Goal: Information Seeking & Learning: Compare options

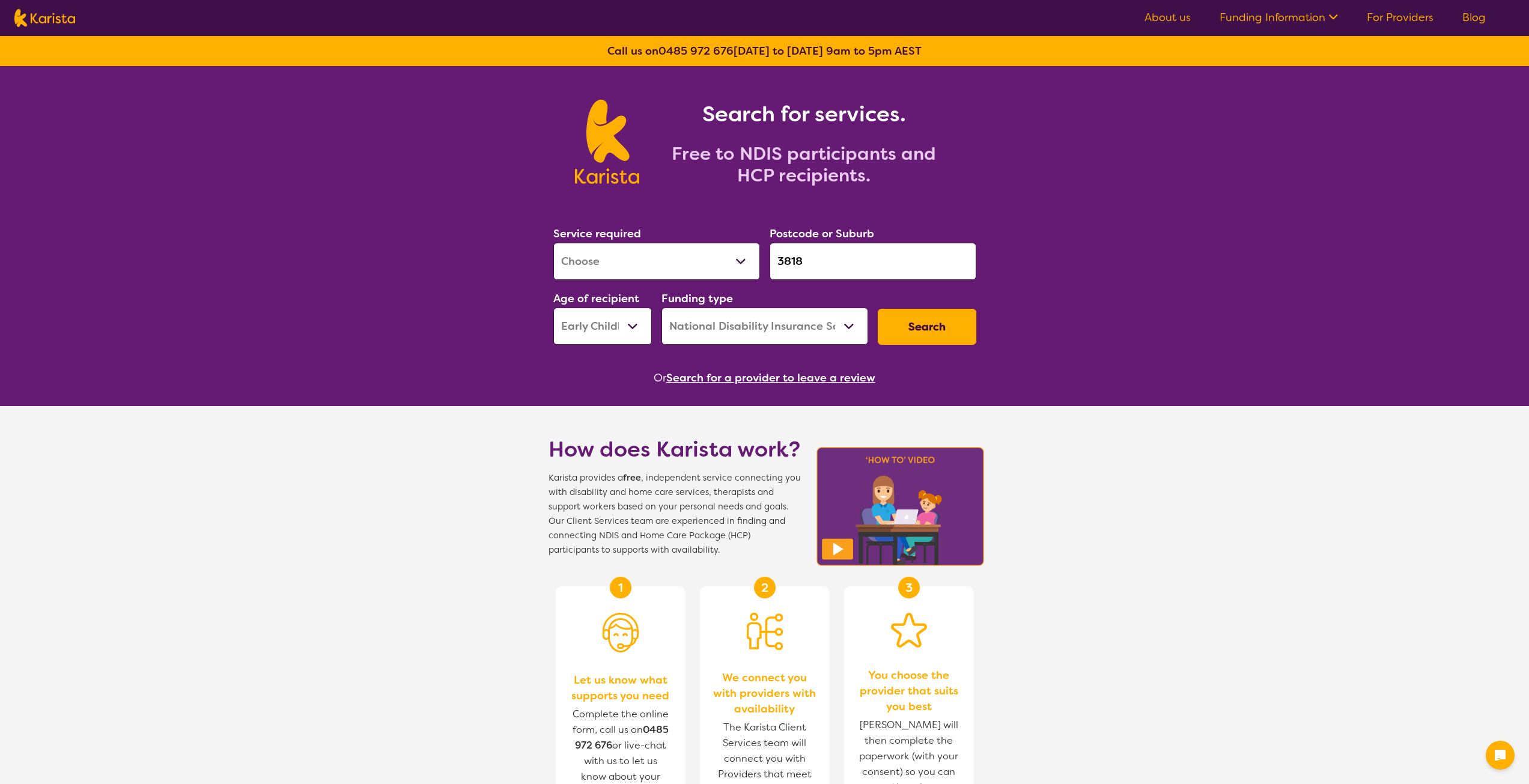
select select "[MEDICAL_DATA]"
select select "EC"
select select "NDIS"
click at [742, 262] on div "Service required Allied Health Assistant Assessment ([MEDICAL_DATA] or [MEDICAL…" at bounding box center [765, 285] width 432 height 130
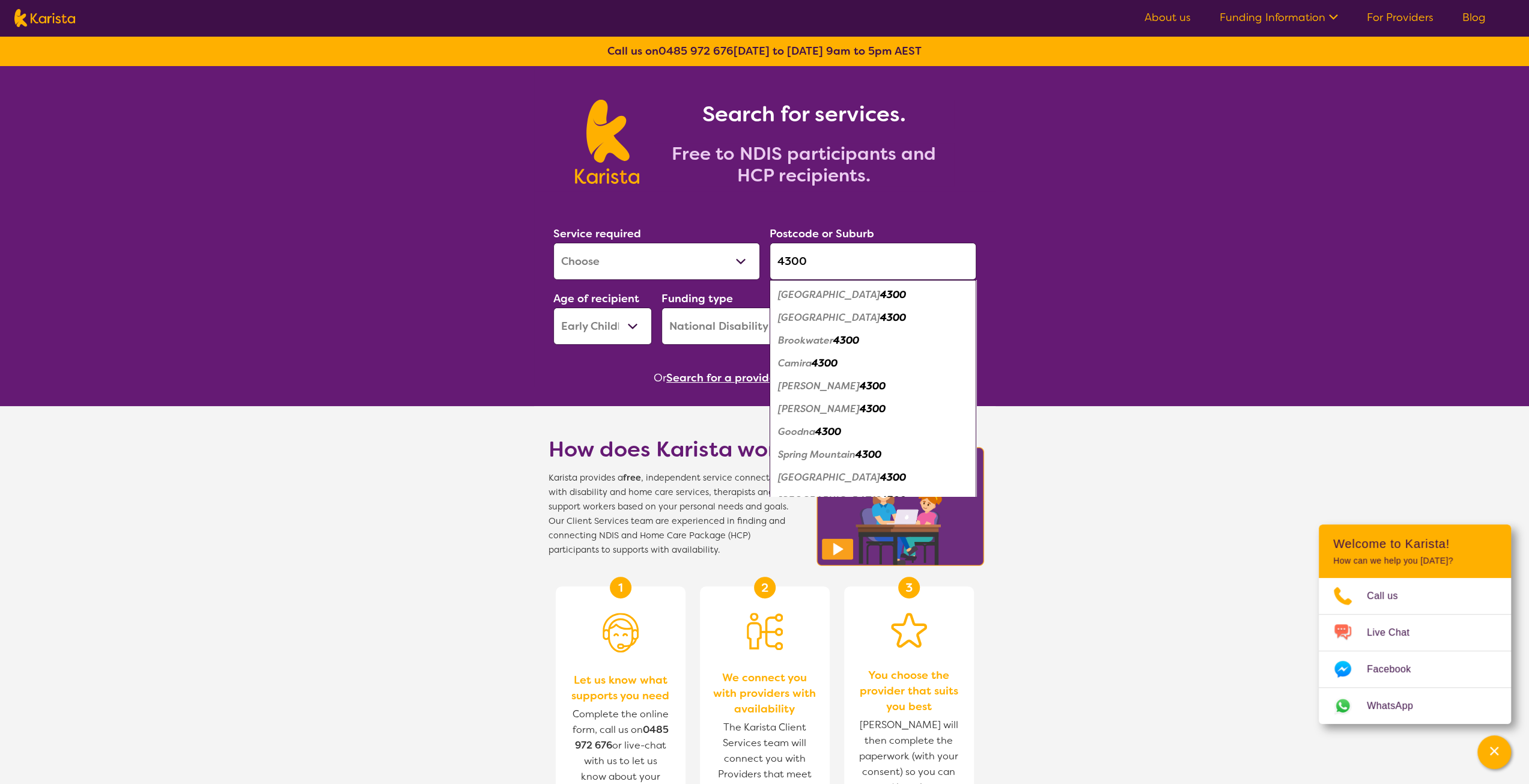
type input "4300"
click at [700, 257] on select "Allied Health Assistant Assessment ([MEDICAL_DATA] or [MEDICAL_DATA]) Behaviour…" at bounding box center [656, 261] width 206 height 37
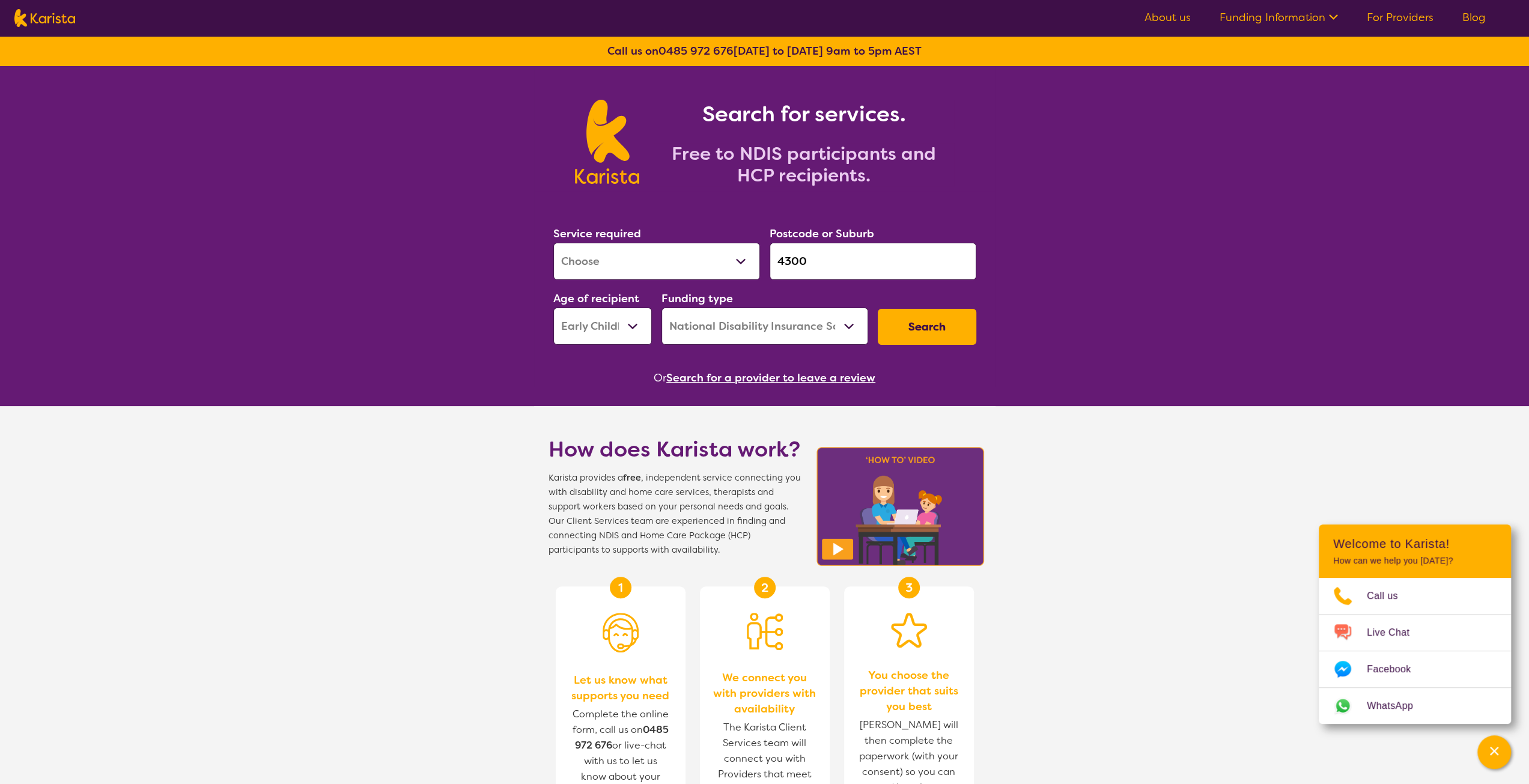
select select "NDIS Support Coordination"
click at [553, 242] on select "Allied Health Assistant Assessment ([MEDICAL_DATA] or [MEDICAL_DATA]) Behaviour…" at bounding box center [656, 261] width 206 height 37
click at [611, 324] on select "Early Childhood - 0 to 9 Child - 10 to 11 Adolescent - 12 to 17 Adult - 18 to 6…" at bounding box center [602, 326] width 98 height 37
click at [955, 330] on button "Search" at bounding box center [927, 326] width 98 height 36
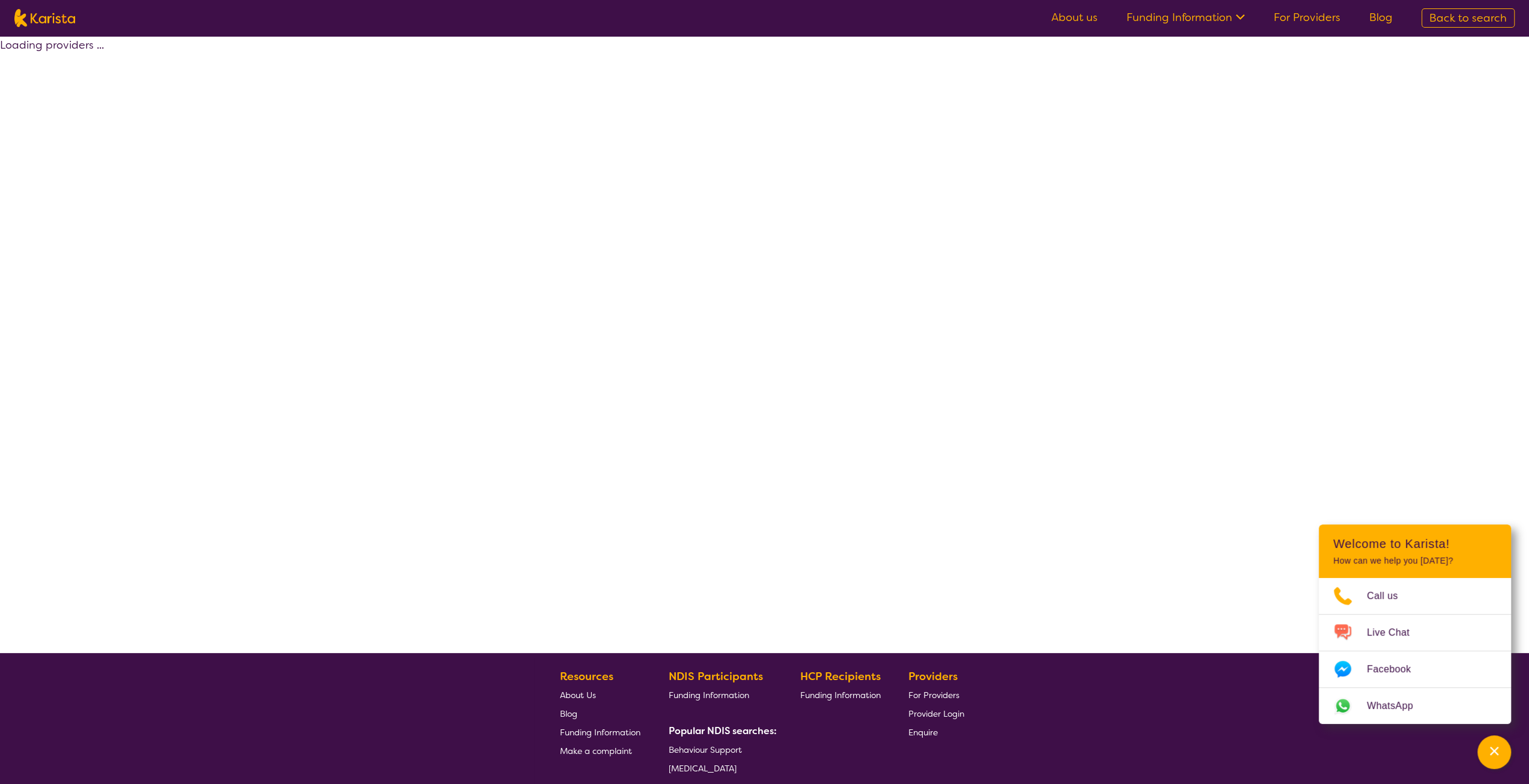
select select "NDIS Support Coordination"
select select "EC"
select select "NDIS"
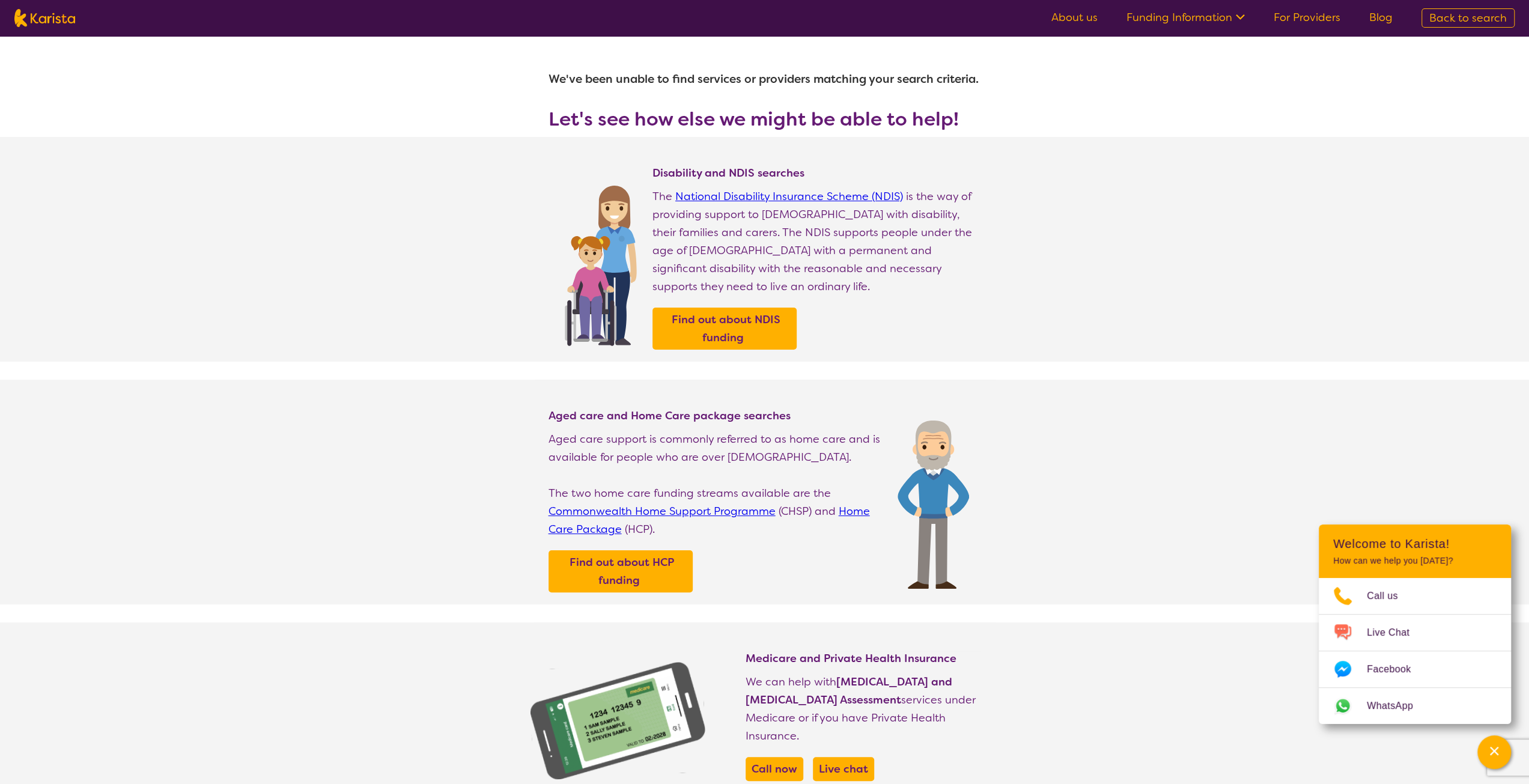
select select "NDIS Support Coordination"
select select "EC"
select select "NDIS"
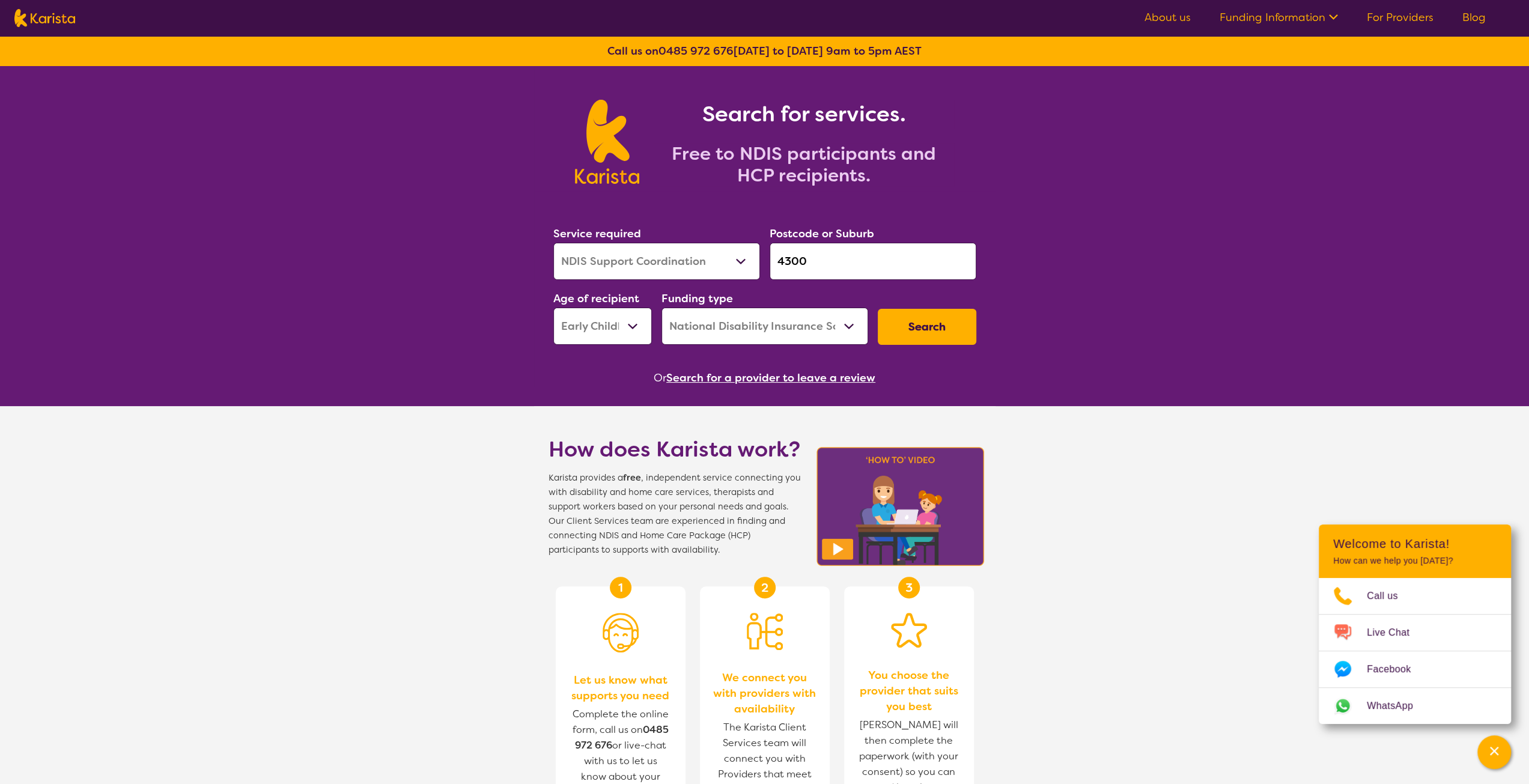
click at [626, 324] on select "Early Childhood - 0 to 9 Child - 10 to 11 Adolescent - 12 to 17 Adult - 18 to 6…" at bounding box center [602, 326] width 98 height 37
select select "CH"
click at [553, 307] on select "Early Childhood - 0 to 9 Child - 10 to 11 Adolescent - 12 to 17 Adult - 18 to 6…" at bounding box center [602, 326] width 98 height 37
click at [939, 324] on button "Search" at bounding box center [927, 326] width 98 height 36
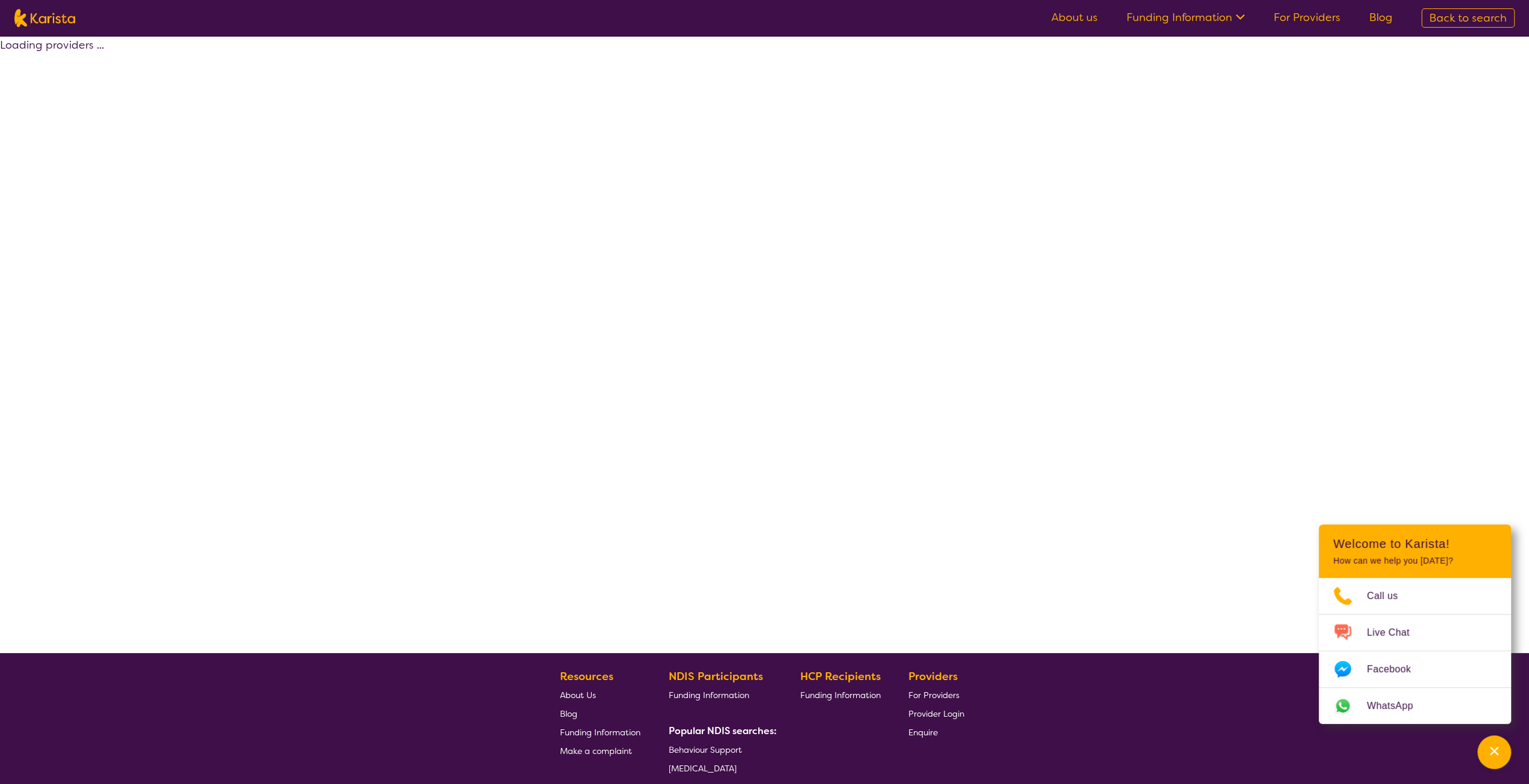
select select "by_score"
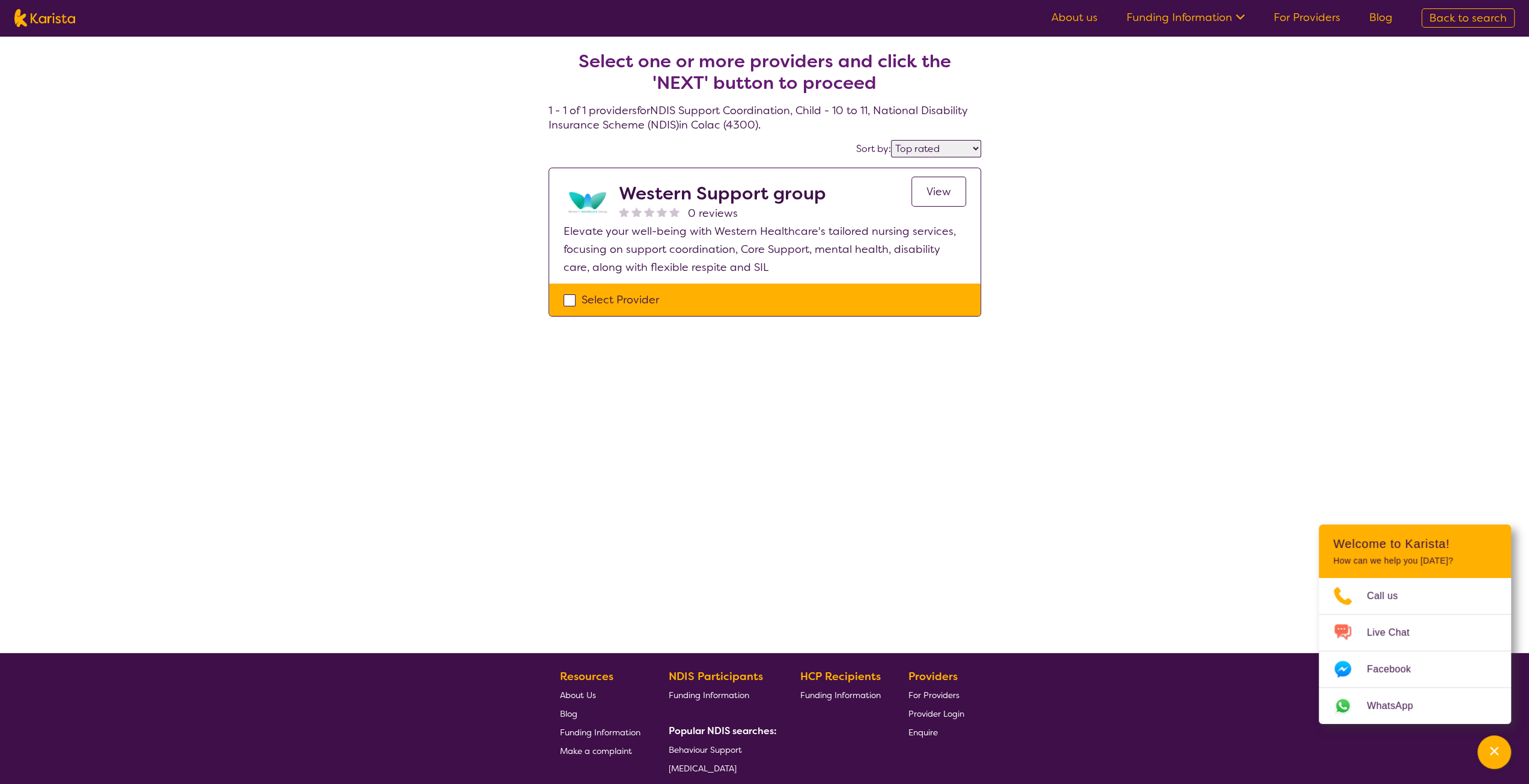
select select "NDIS Support Coordination"
select select "CH"
select select "NDIS"
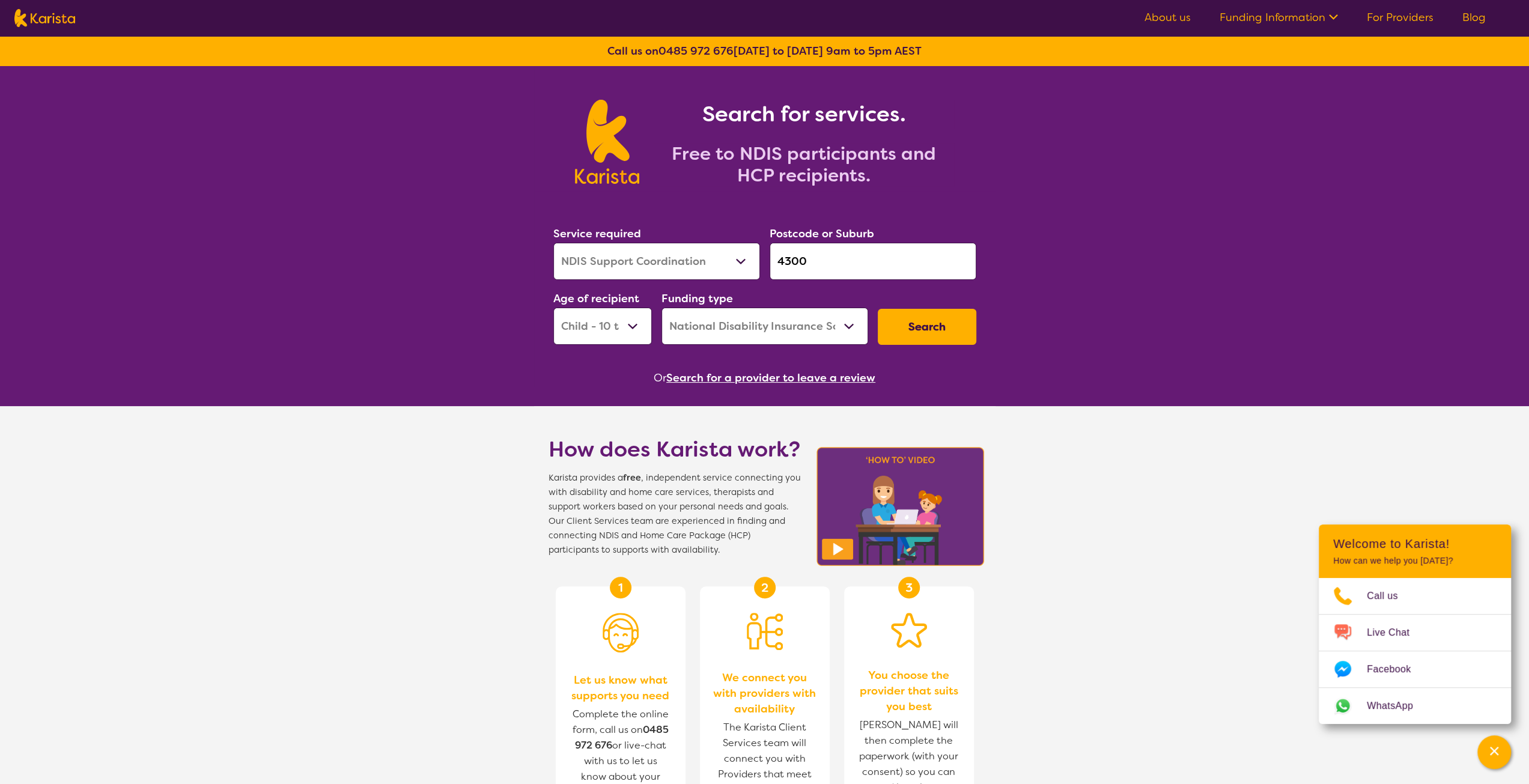
click at [603, 330] on select "Early Childhood - 0 to 9 Child - 10 to 11 Adolescent - 12 to 17 Adult - 18 to 6…" at bounding box center [602, 326] width 98 height 37
select select "AS"
click at [553, 307] on select "Early Childhood - 0 to 9 Child - 10 to 11 Adolescent - 12 to 17 Adult - 18 to 6…" at bounding box center [602, 326] width 98 height 37
click at [954, 331] on button "Search" at bounding box center [927, 326] width 98 height 36
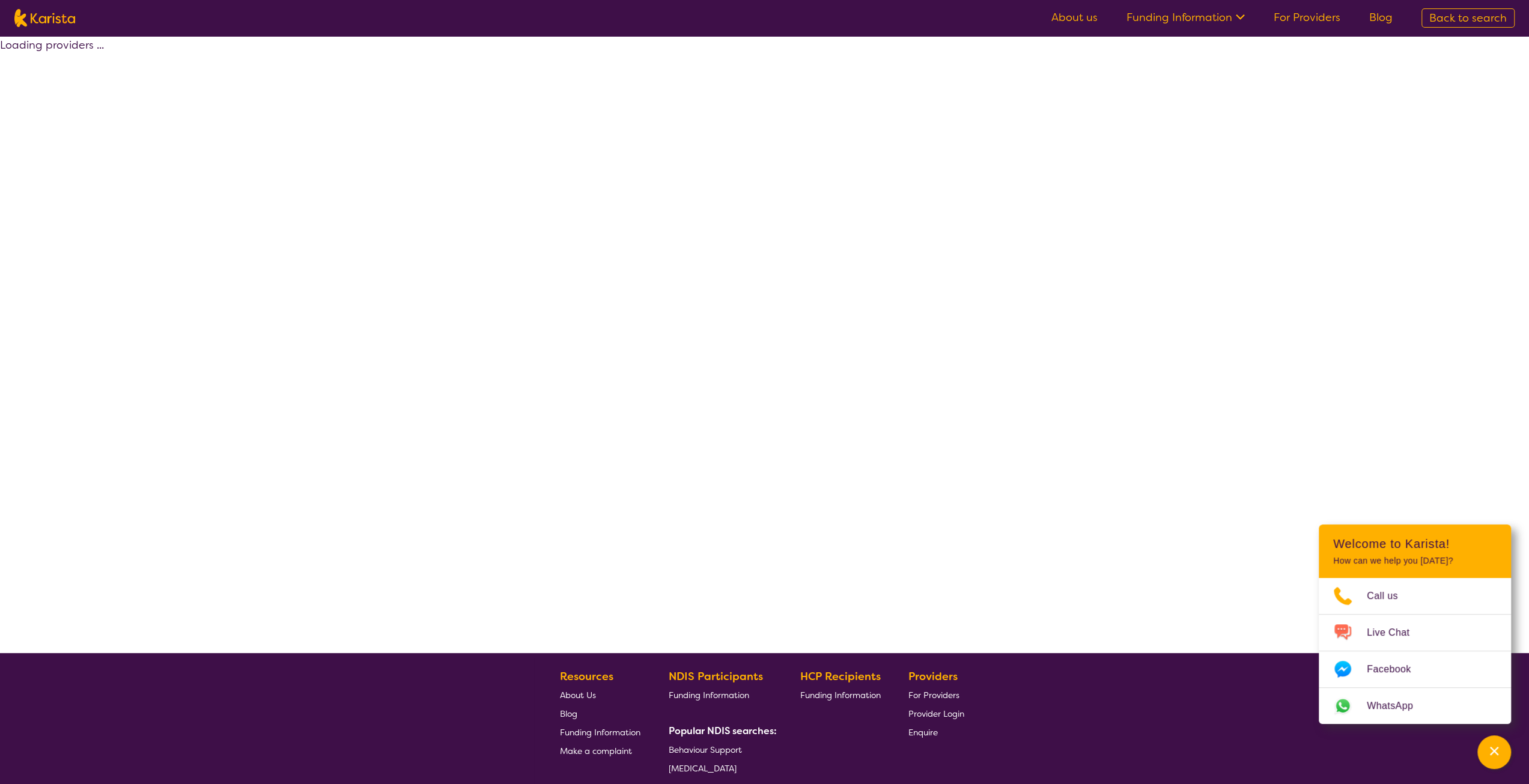
select select "by_score"
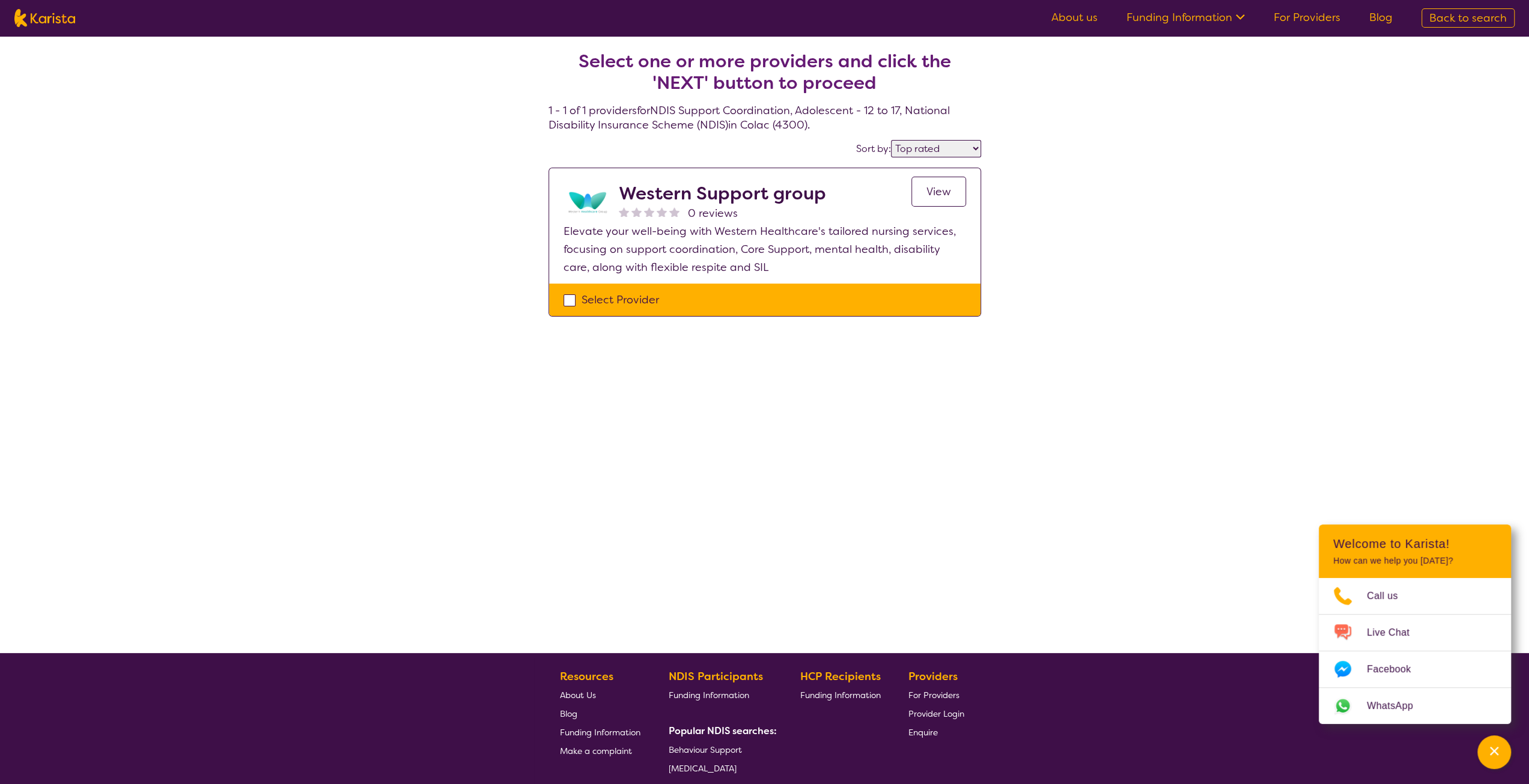
select select "NDIS Support Coordination"
select select "AS"
select select "NDIS"
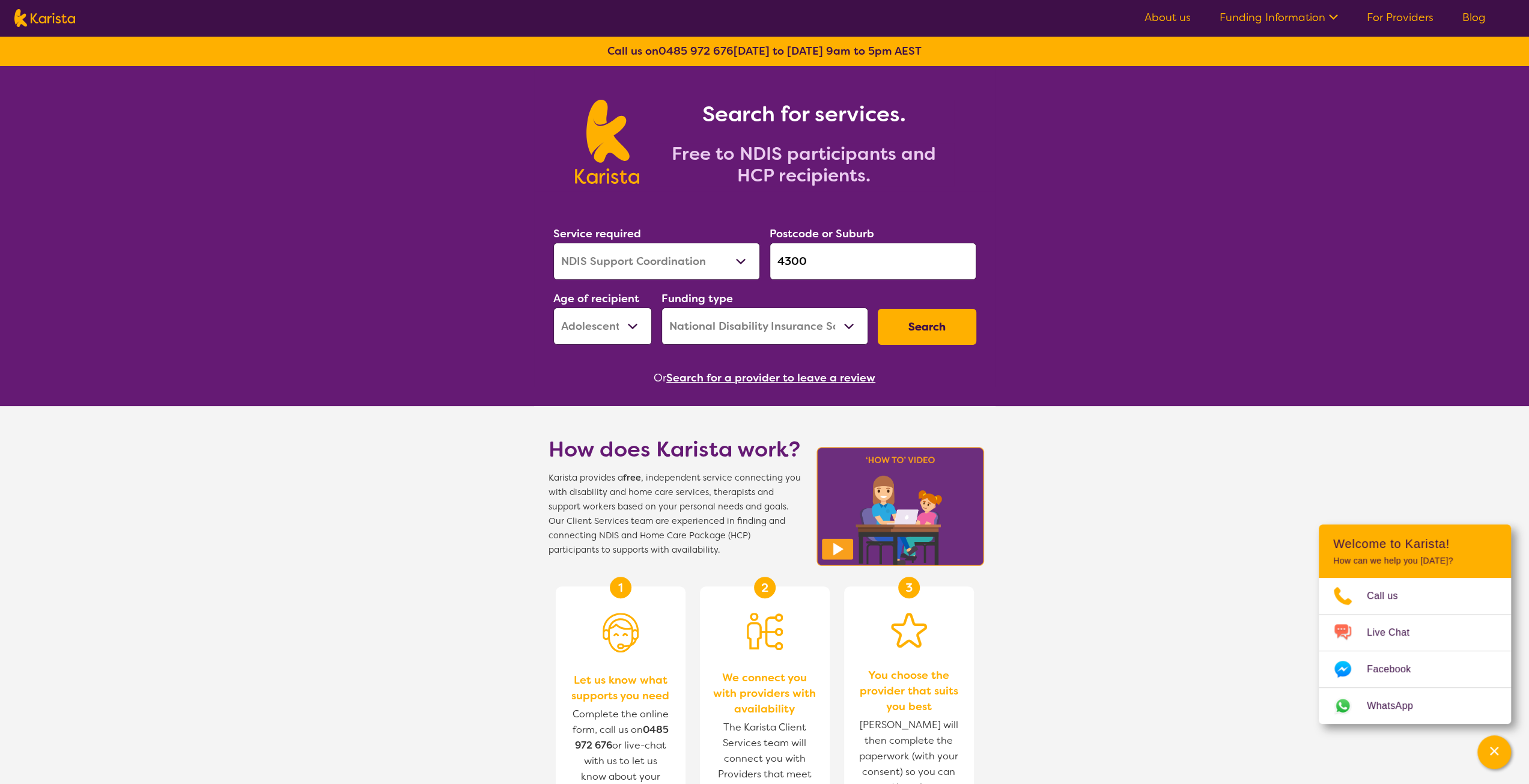
click at [590, 333] on select "Early Childhood - 0 to 9 Child - 10 to 11 Adolescent - 12 to 17 Adult - 18 to 6…" at bounding box center [602, 326] width 98 height 37
select select "AD"
click at [553, 307] on select "Early Childhood - 0 to 9 Child - 10 to 11 Adolescent - 12 to 17 Adult - 18 to 6…" at bounding box center [602, 326] width 98 height 37
click at [918, 330] on button "Search" at bounding box center [927, 326] width 98 height 36
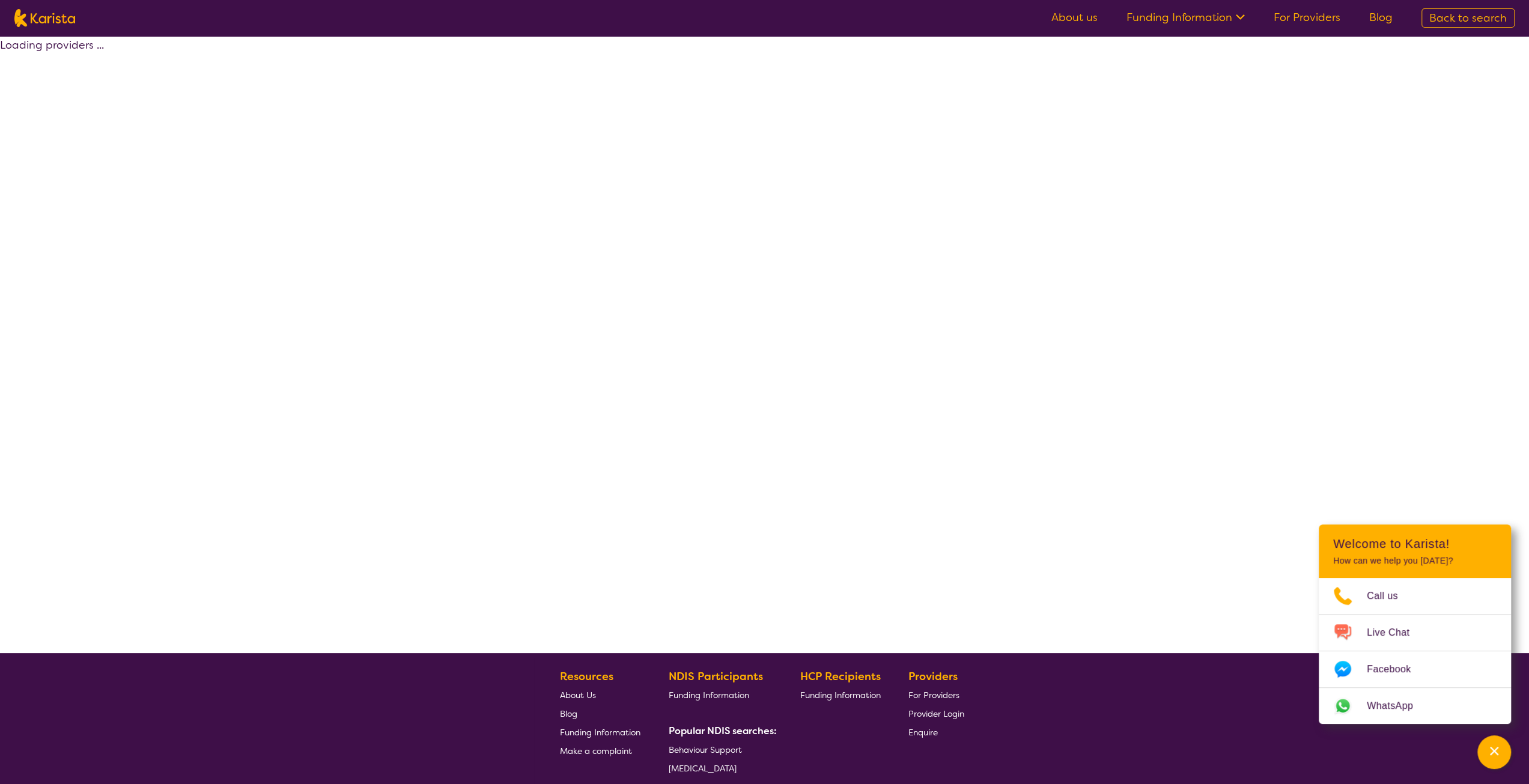
select select "by_score"
